Goal: Task Accomplishment & Management: Complete application form

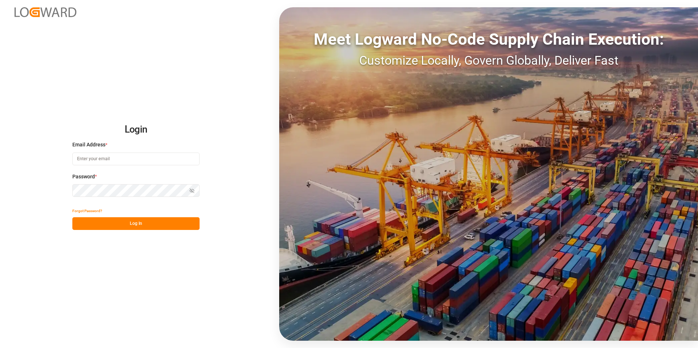
type input "[EMAIL_ADDRESS][DOMAIN_NAME]"
click at [138, 226] on button "Log In" at bounding box center [135, 223] width 127 height 13
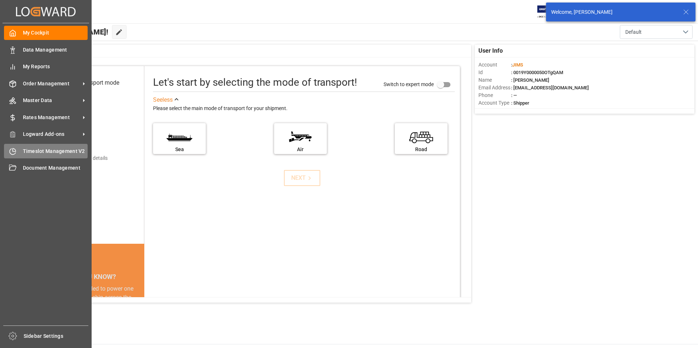
click at [38, 150] on span "Timeslot Management V2" at bounding box center [55, 152] width 65 height 8
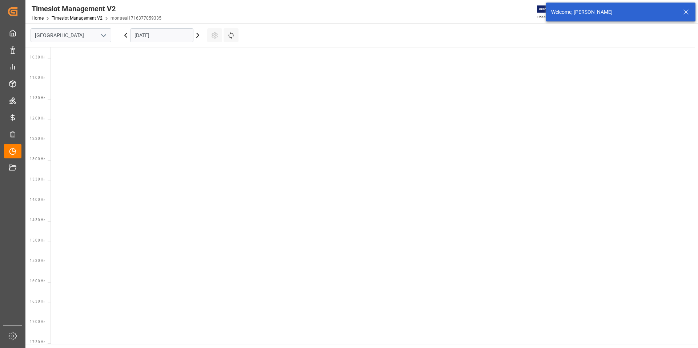
scroll to position [418, 0]
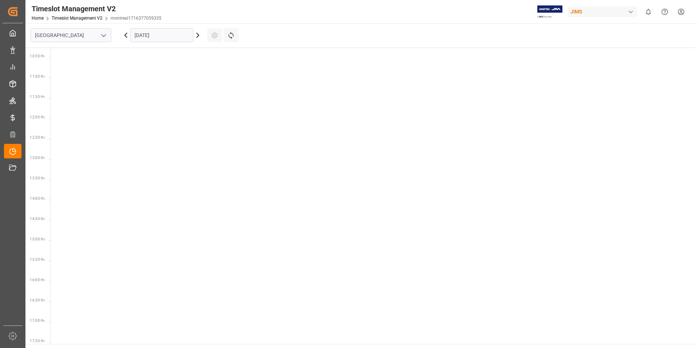
click at [106, 36] on icon "open menu" at bounding box center [103, 35] width 9 height 9
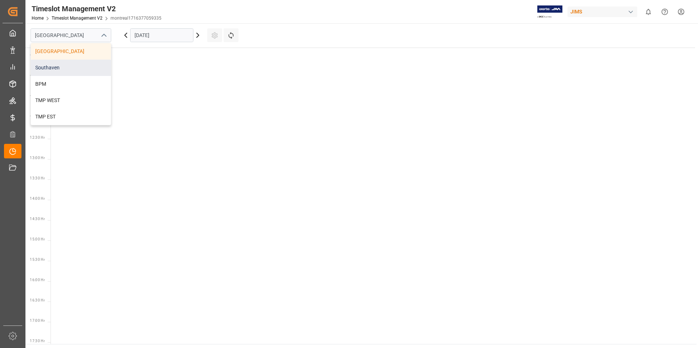
click at [59, 68] on div "Southaven" at bounding box center [71, 68] width 80 height 16
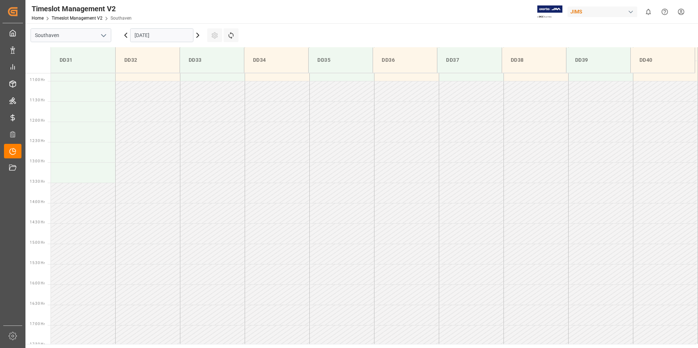
scroll to position [443, 0]
click at [165, 36] on input "[DATE]" at bounding box center [161, 35] width 63 height 14
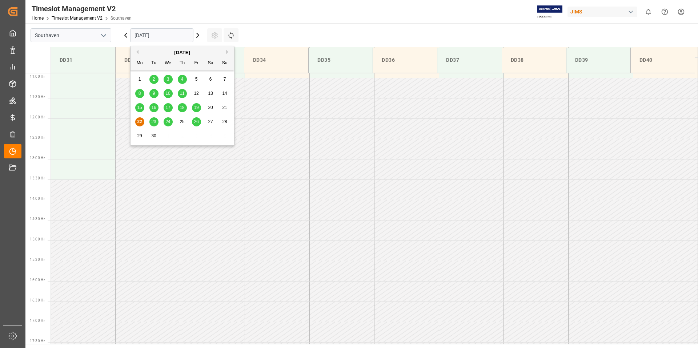
click at [155, 121] on span "23" at bounding box center [153, 121] width 5 height 5
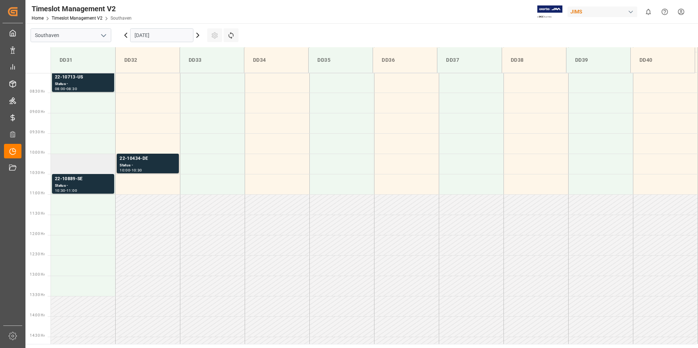
scroll to position [305, 0]
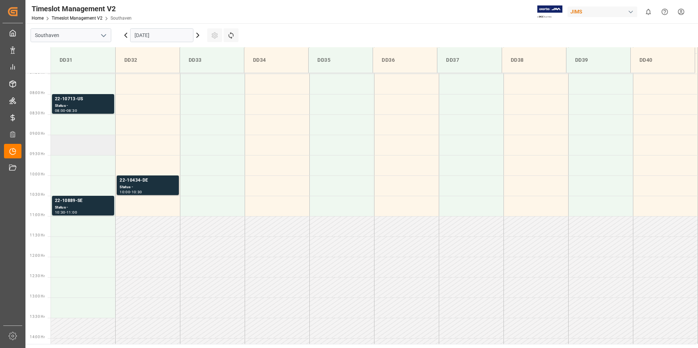
click at [77, 147] on td at bounding box center [83, 145] width 65 height 20
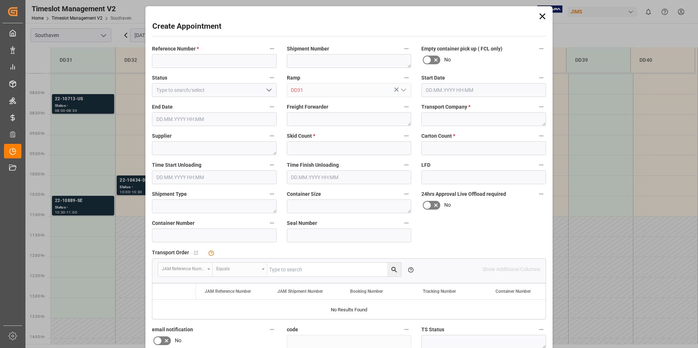
type input "[DATE] 09:00"
type input "[DATE] 09:30"
paste input "22-10141-KR"
type input "22-10141-KR"
click at [320, 148] on input "text" at bounding box center [349, 148] width 125 height 14
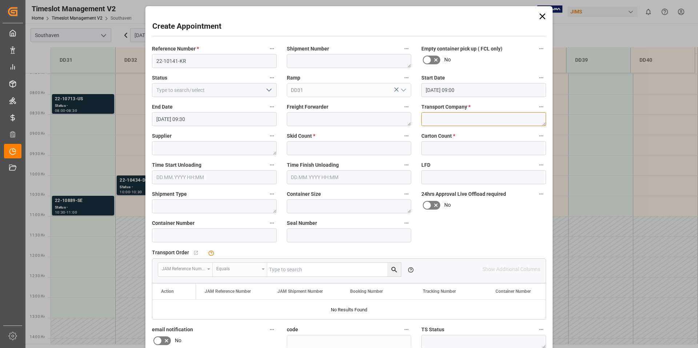
click at [449, 116] on textarea at bounding box center [483, 119] width 125 height 14
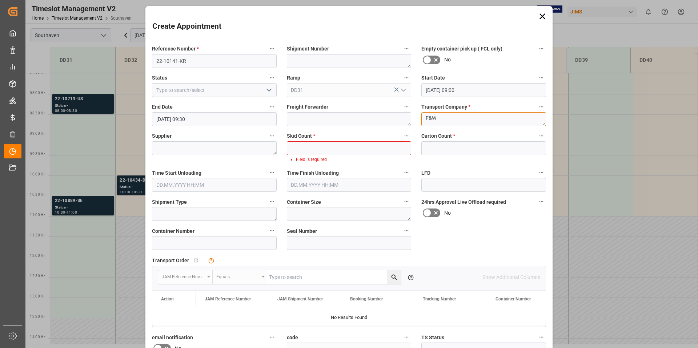
type textarea "F&W"
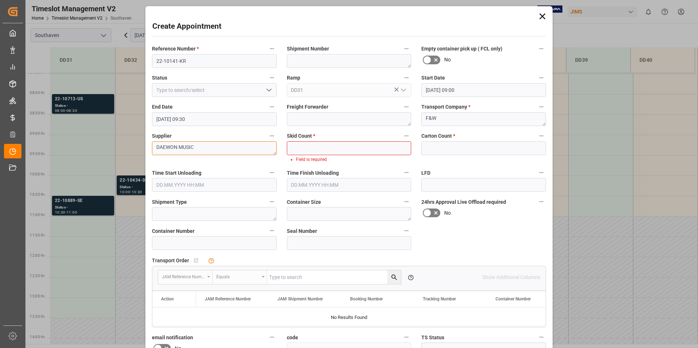
type textarea "DAEWON MUSIC"
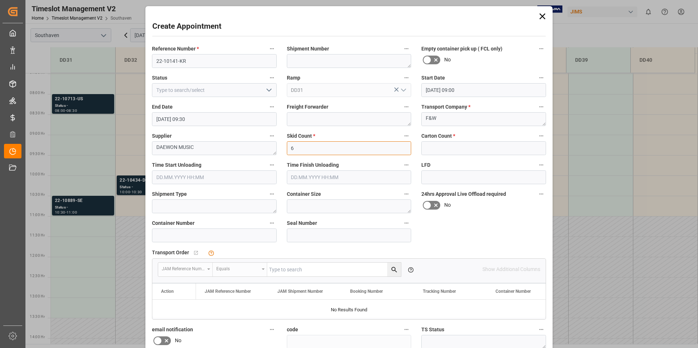
type input "6"
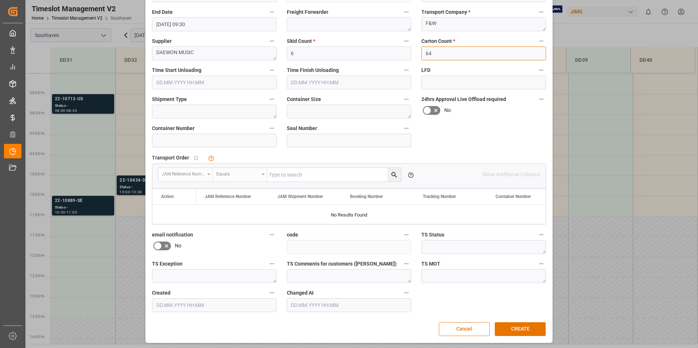
scroll to position [96, 0]
type input "64"
click at [529, 335] on button "CREATE" at bounding box center [520, 328] width 51 height 14
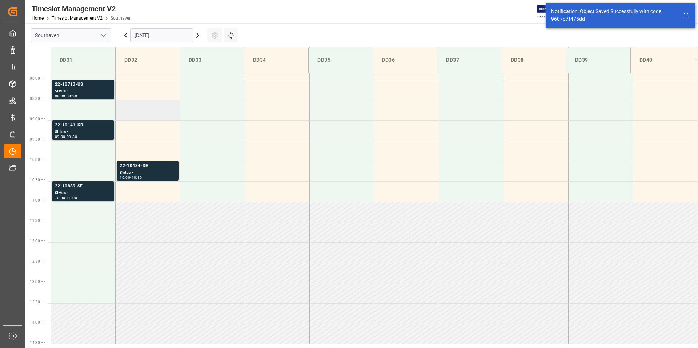
scroll to position [321, 0]
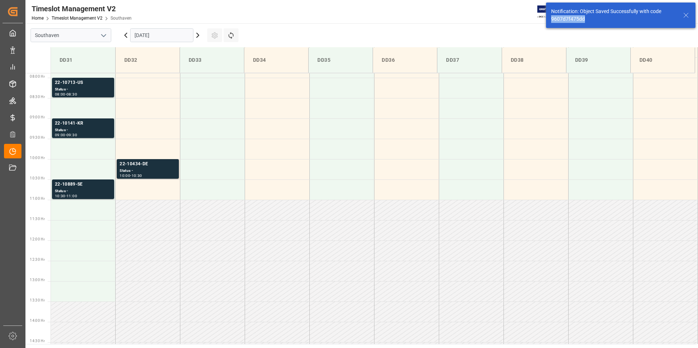
drag, startPoint x: 594, startPoint y: 20, endPoint x: 550, endPoint y: 21, distance: 43.3
click at [550, 21] on div "Notification: Object Saved Successfully with code 9607d7f475dd" at bounding box center [620, 15] width 149 height 25
copy div "9607d7f475dd"
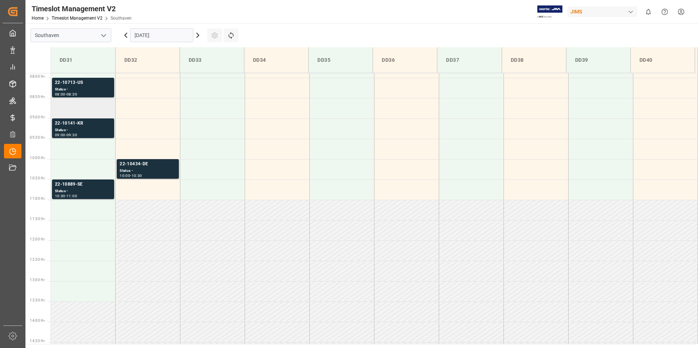
click at [74, 108] on td at bounding box center [83, 108] width 65 height 20
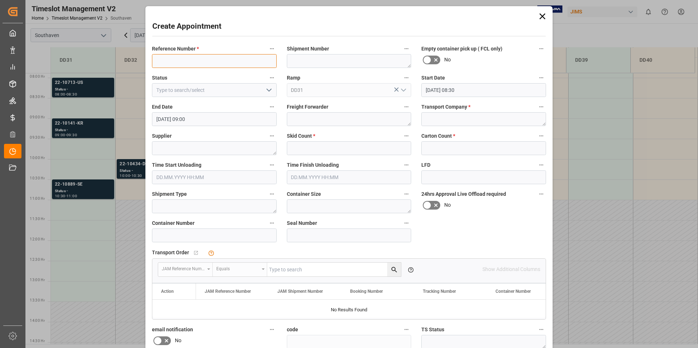
paste input "22-9855-TH"
type input "22-9855-TH"
click at [443, 119] on textarea at bounding box center [483, 119] width 125 height 14
type textarea "F&W"
type textarea "STARS MICROELECTRONICS"
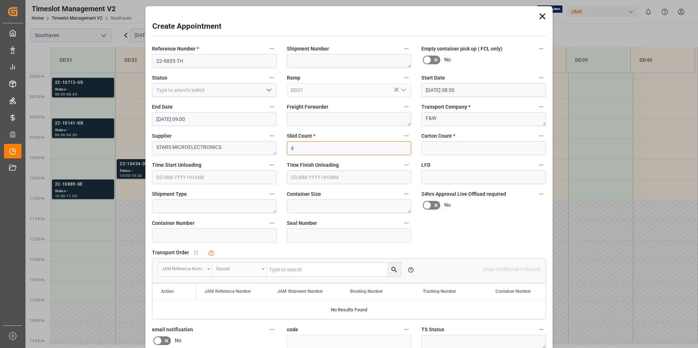
type input "4"
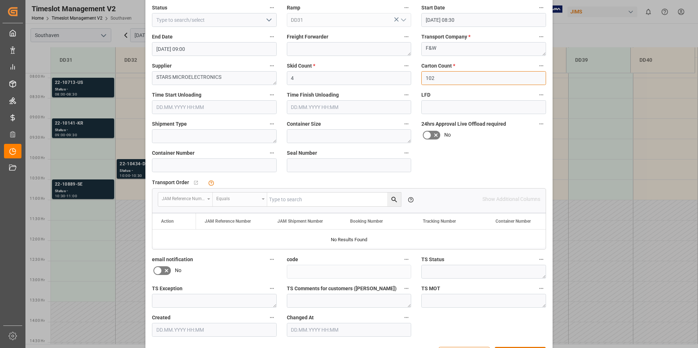
scroll to position [96, 0]
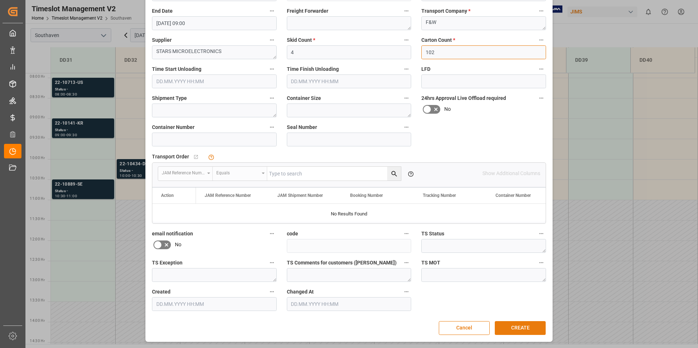
type input "102"
click at [521, 325] on button "CREATE" at bounding box center [520, 328] width 51 height 14
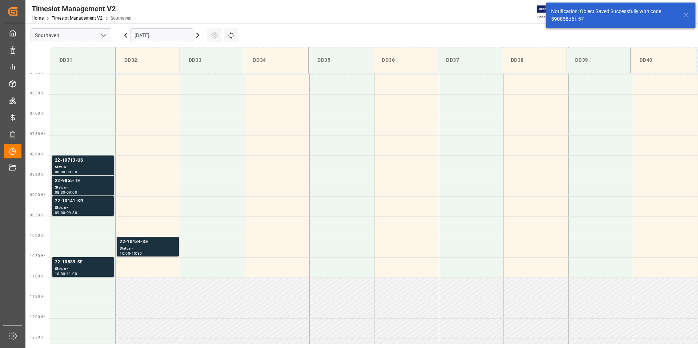
scroll to position [255, 0]
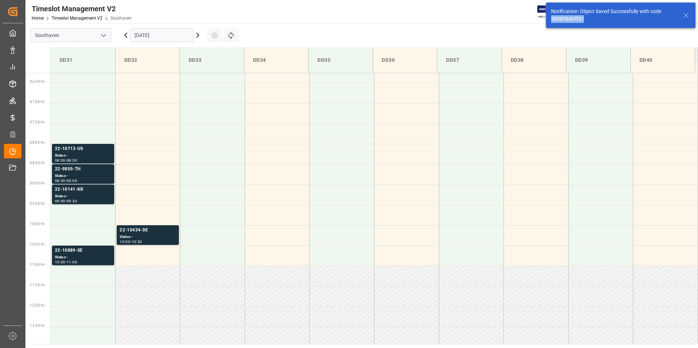
drag, startPoint x: 597, startPoint y: 21, endPoint x: 560, endPoint y: 19, distance: 37.1
click at [552, 19] on div "Notification: Object Saved Successfully with code 590858d6ff57" at bounding box center [613, 15] width 125 height 15
copy div "590858d6ff57"
